Goal: Transaction & Acquisition: Book appointment/travel/reservation

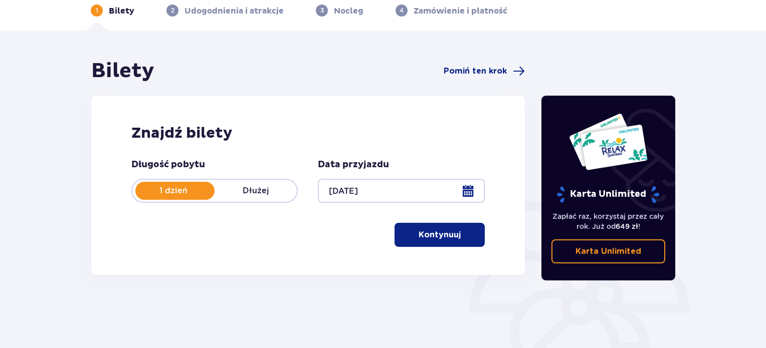
scroll to position [150, 0]
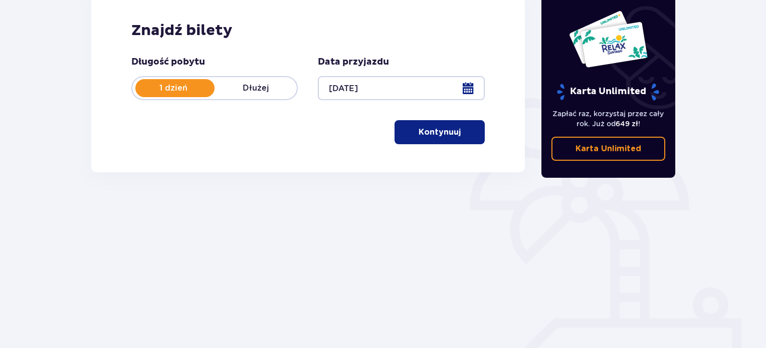
click at [420, 135] on p "Kontynuuj" at bounding box center [440, 132] width 42 height 11
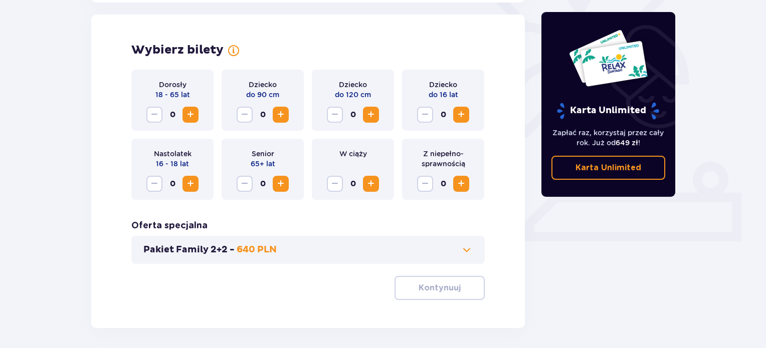
scroll to position [279, 0]
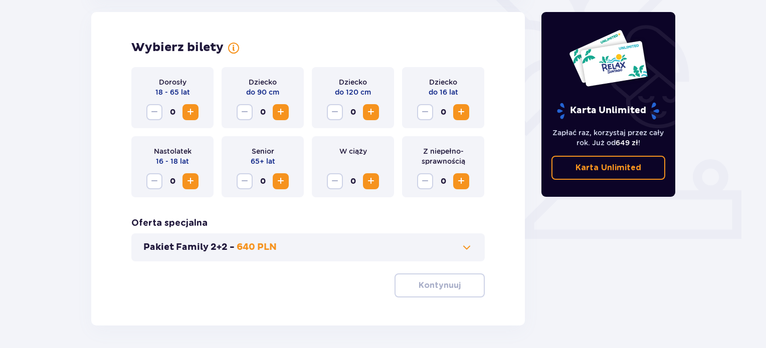
click at [194, 114] on span "Zwiększ" at bounding box center [191, 112] width 12 height 12
click at [464, 113] on span "Zwiększ" at bounding box center [461, 112] width 12 height 12
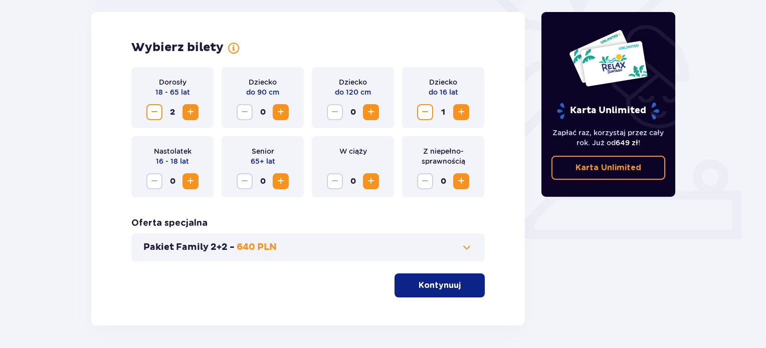
click at [421, 285] on p "Kontynuuj" at bounding box center [440, 285] width 42 height 11
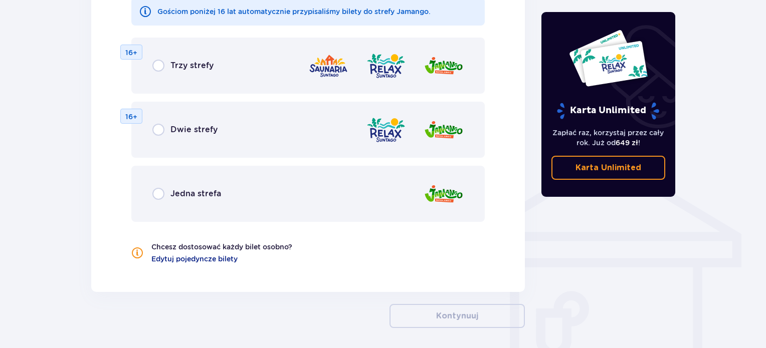
scroll to position [601, 0]
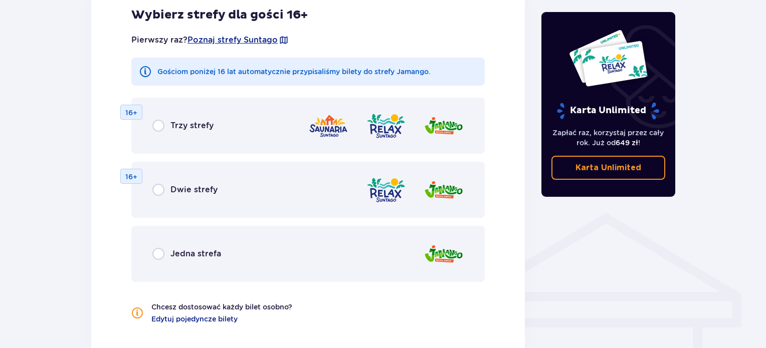
click at [161, 129] on input "radio" at bounding box center [158, 126] width 12 height 12
radio input "true"
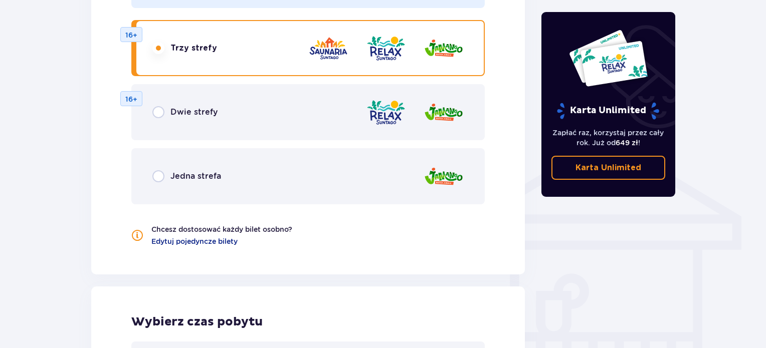
scroll to position [676, 0]
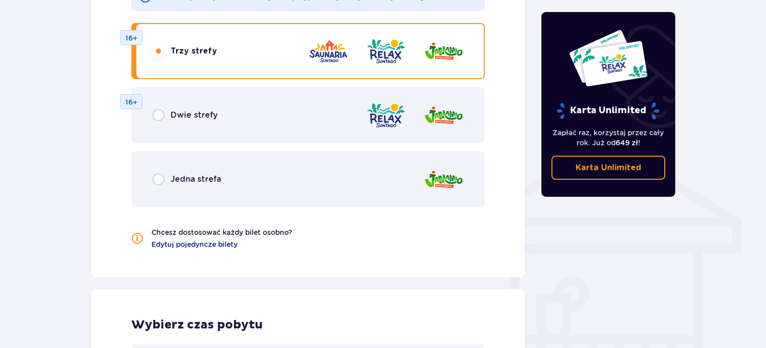
click at [157, 114] on input "radio" at bounding box center [158, 115] width 12 height 12
radio input "true"
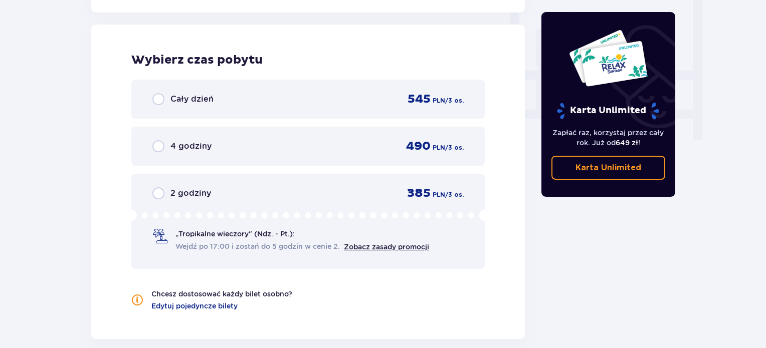
scroll to position [942, 0]
click at [157, 148] on input "radio" at bounding box center [158, 146] width 12 height 12
radio input "true"
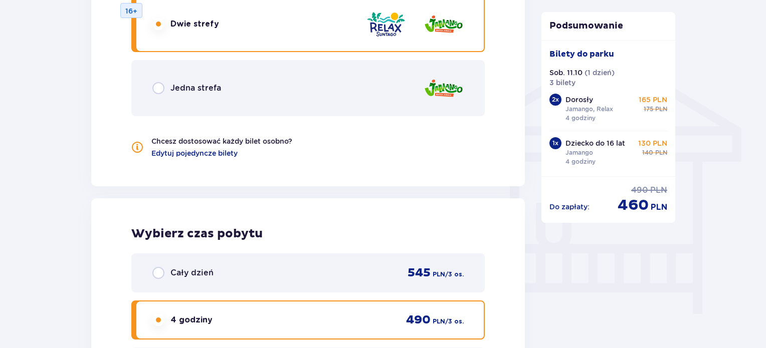
scroll to position [732, 0]
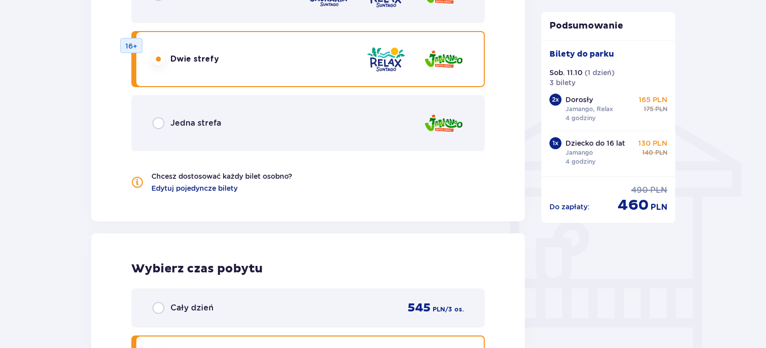
click at [387, 66] on img at bounding box center [386, 59] width 40 height 29
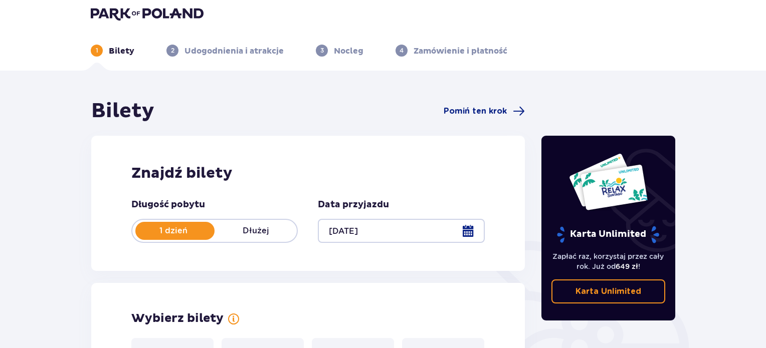
scroll to position [0, 0]
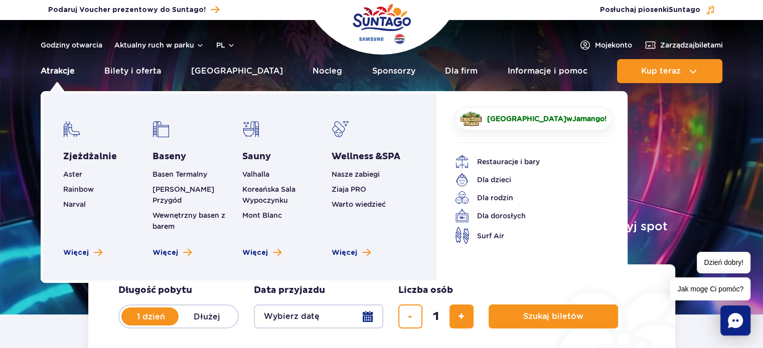
click at [53, 75] on link "Atrakcje" at bounding box center [58, 71] width 34 height 24
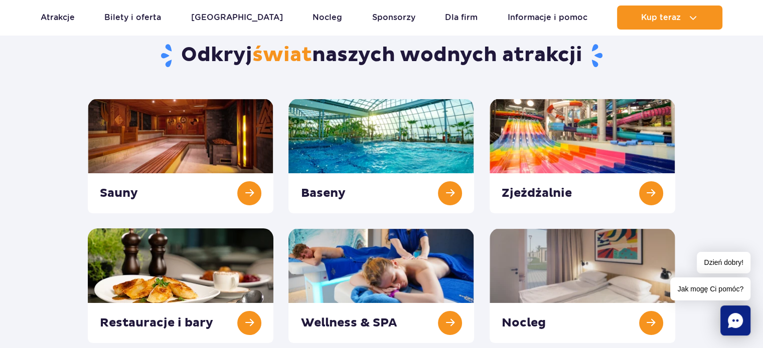
scroll to position [100, 0]
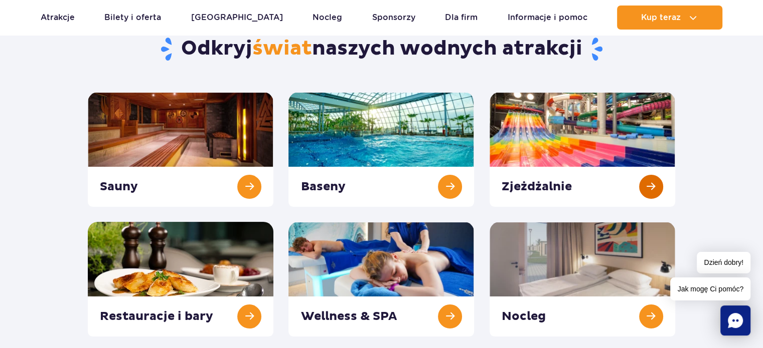
click at [550, 143] on link at bounding box center [582, 149] width 186 height 115
click at [364, 134] on link at bounding box center [381, 149] width 186 height 115
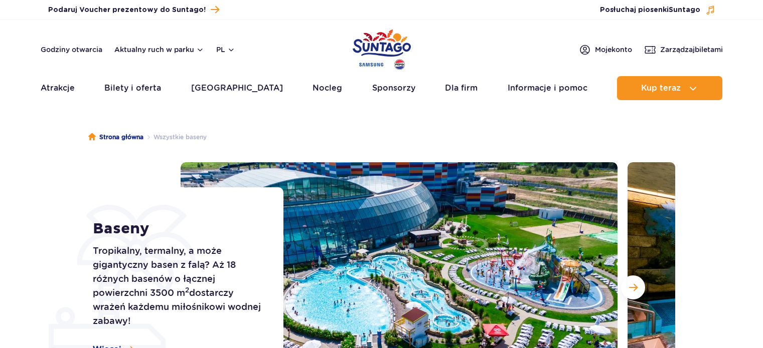
click at [449, 188] on img at bounding box center [399, 287] width 437 height 251
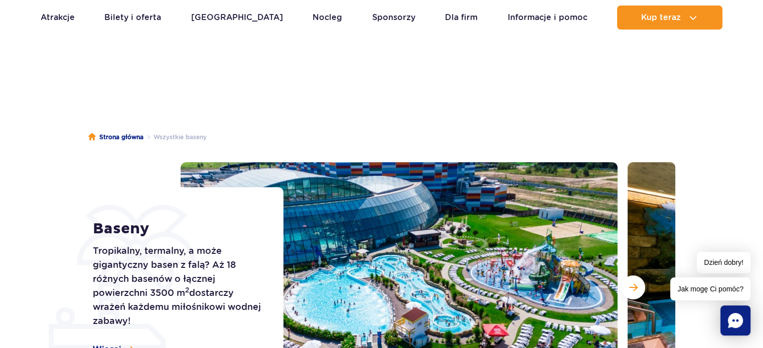
scroll to position [50, 0]
